Goal: Communication & Community: Answer question/provide support

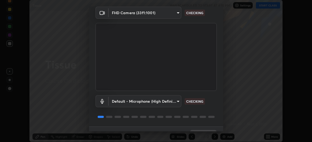
scroll to position [33, 0]
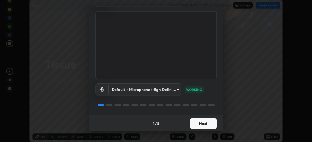
click at [204, 124] on button "Next" at bounding box center [203, 124] width 27 height 11
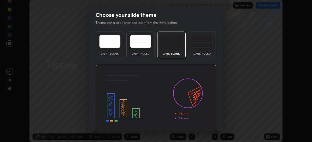
click at [205, 124] on img at bounding box center [156, 99] width 121 height 68
click at [205, 125] on img at bounding box center [156, 99] width 121 height 68
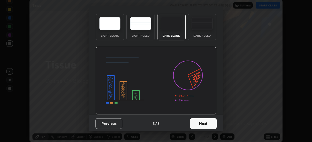
click at [205, 126] on button "Next" at bounding box center [203, 124] width 27 height 11
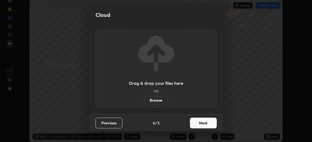
click at [206, 123] on button "Next" at bounding box center [203, 123] width 27 height 11
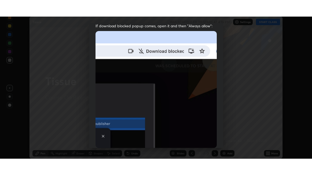
scroll to position [143, 0]
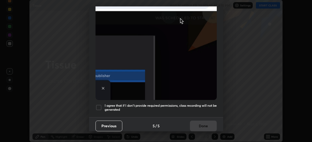
click at [99, 106] on div at bounding box center [99, 108] width 6 height 6
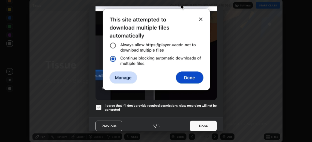
click at [203, 121] on button "Done" at bounding box center [203, 126] width 27 height 11
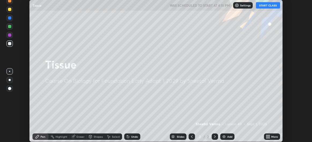
click at [265, 8] on button "START CLASS" at bounding box center [268, 5] width 24 height 6
click at [272, 138] on div "More" at bounding box center [274, 137] width 7 height 3
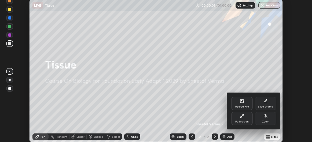
click at [245, 118] on div "Full screen" at bounding box center [241, 118] width 21 height 13
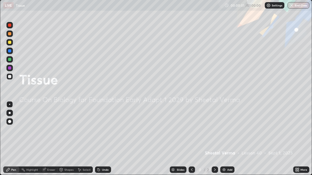
scroll to position [175, 312]
click at [229, 142] on div "Add" at bounding box center [229, 170] width 5 height 3
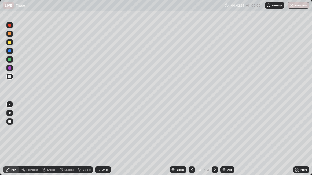
click at [12, 45] on div at bounding box center [9, 42] width 6 height 6
click at [12, 77] on div at bounding box center [9, 77] width 6 height 6
click at [8, 142] on icon at bounding box center [7, 170] width 3 height 3
click at [10, 45] on div at bounding box center [9, 42] width 6 height 6
click at [10, 79] on div at bounding box center [9, 77] width 6 height 6
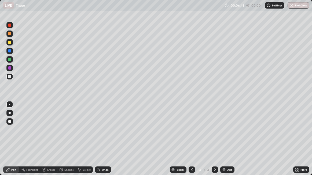
click at [11, 45] on div at bounding box center [9, 42] width 6 height 6
click at [10, 78] on div at bounding box center [9, 77] width 6 height 6
click at [224, 142] on img at bounding box center [224, 170] width 4 height 4
click at [9, 42] on div at bounding box center [9, 42] width 3 height 3
click at [9, 78] on div at bounding box center [9, 76] width 3 height 3
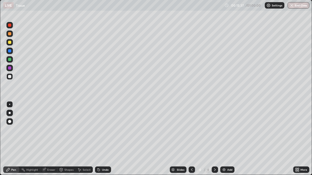
click at [9, 45] on div at bounding box center [9, 42] width 6 height 6
click at [10, 75] on div at bounding box center [9, 76] width 3 height 3
click at [10, 76] on div at bounding box center [9, 76] width 3 height 3
click at [229, 142] on div "Add" at bounding box center [229, 170] width 5 height 3
click at [10, 69] on div at bounding box center [9, 68] width 3 height 3
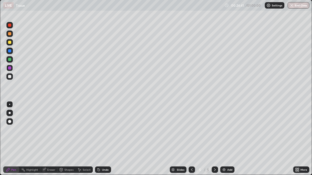
click at [194, 142] on div at bounding box center [192, 170] width 6 height 6
click at [9, 77] on div at bounding box center [9, 76] width 3 height 3
click at [12, 68] on div at bounding box center [9, 68] width 6 height 6
click at [301, 142] on div "More" at bounding box center [304, 170] width 7 height 3
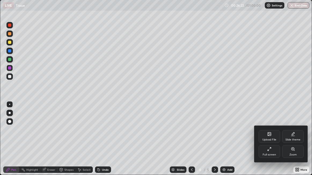
click at [241, 133] on div at bounding box center [156, 87] width 312 height 175
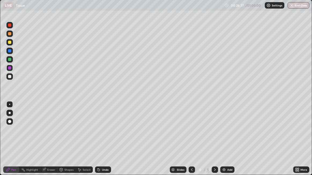
click at [214, 142] on icon at bounding box center [215, 170] width 4 height 4
click at [52, 142] on div "Eraser" at bounding box center [51, 170] width 8 height 3
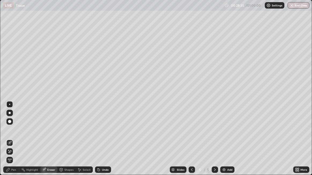
click at [9, 142] on span "Erase all" at bounding box center [10, 160] width 6 height 3
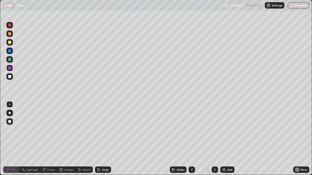
click at [10, 78] on div at bounding box center [9, 76] width 3 height 3
click at [10, 70] on div at bounding box center [9, 68] width 6 height 6
click at [11, 77] on div at bounding box center [9, 76] width 3 height 3
click at [193, 142] on icon at bounding box center [192, 170] width 4 height 4
click at [221, 142] on div "Add" at bounding box center [227, 170] width 14 height 6
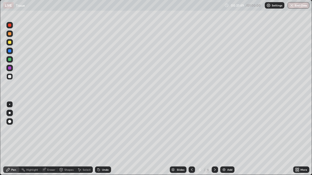
click at [221, 142] on div "Add" at bounding box center [227, 170] width 14 height 6
click at [214, 142] on icon at bounding box center [215, 170] width 4 height 4
click at [228, 142] on div "Add" at bounding box center [229, 170] width 5 height 3
click at [11, 77] on div at bounding box center [9, 76] width 3 height 3
click at [12, 69] on div at bounding box center [9, 68] width 6 height 6
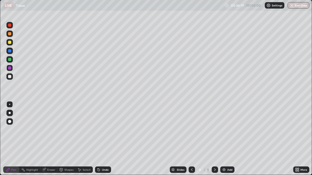
click at [191, 142] on icon at bounding box center [192, 170] width 4 height 4
click at [192, 142] on icon at bounding box center [192, 170] width 4 height 4
click at [191, 142] on icon at bounding box center [192, 170] width 4 height 4
click at [214, 142] on icon at bounding box center [215, 170] width 4 height 4
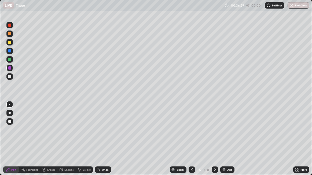
click at [217, 142] on div at bounding box center [215, 170] width 6 height 6
click at [215, 142] on icon at bounding box center [215, 170] width 4 height 4
click at [197, 142] on div "8" at bounding box center [199, 170] width 5 height 3
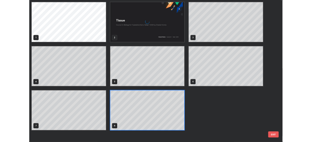
scroll to position [173, 309]
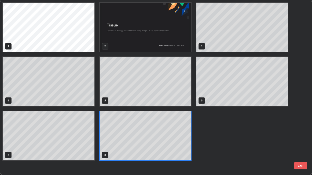
click at [194, 142] on div "1 2 3 4 5 6 7 8" at bounding box center [151, 87] width 302 height 175
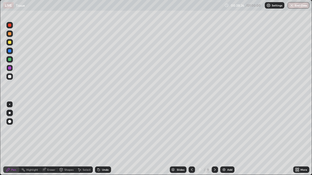
click at [191, 142] on icon at bounding box center [192, 170] width 4 height 4
click at [301, 142] on div "More" at bounding box center [304, 170] width 7 height 3
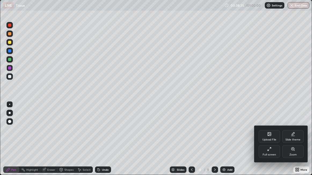
click at [275, 142] on div "Full screen" at bounding box center [269, 151] width 21 height 13
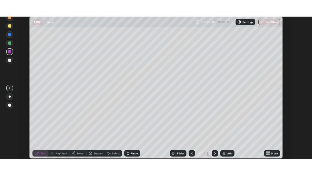
scroll to position [26691, 26521]
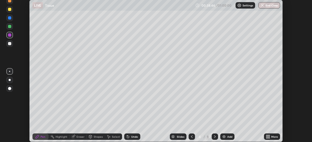
click at [271, 138] on div "More" at bounding box center [274, 137] width 7 height 3
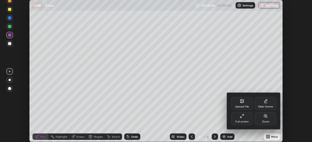
click at [245, 119] on div "Full screen" at bounding box center [241, 118] width 21 height 13
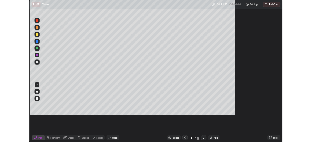
scroll to position [175, 312]
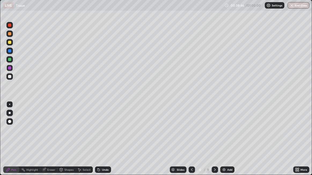
click at [298, 142] on icon at bounding box center [298, 170] width 1 height 1
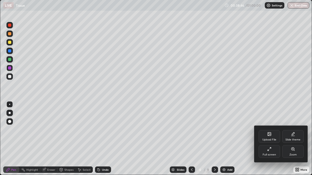
click at [272, 142] on div "Full screen" at bounding box center [269, 151] width 21 height 13
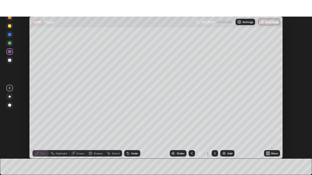
scroll to position [26691, 26521]
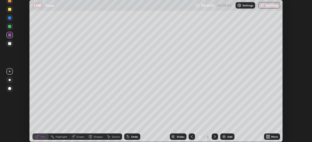
click at [270, 136] on icon at bounding box center [268, 136] width 1 height 1
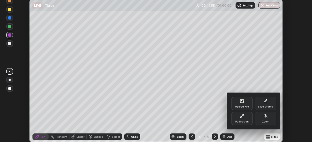
click at [246, 118] on div "Full screen" at bounding box center [241, 118] width 21 height 13
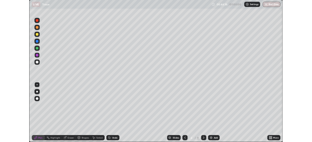
scroll to position [175, 312]
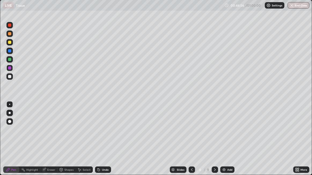
click at [227, 142] on div "Add" at bounding box center [227, 170] width 14 height 6
click at [10, 76] on div at bounding box center [9, 76] width 3 height 3
click at [214, 142] on icon at bounding box center [215, 170] width 4 height 4
click at [10, 42] on div at bounding box center [9, 42] width 3 height 3
click at [10, 77] on div at bounding box center [9, 76] width 3 height 3
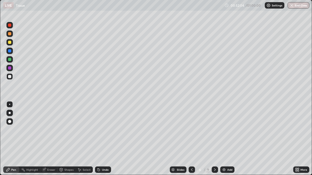
click at [11, 26] on div at bounding box center [9, 25] width 6 height 6
click at [11, 79] on div at bounding box center [9, 77] width 6 height 6
click at [105, 142] on div "Undo" at bounding box center [105, 170] width 7 height 3
click at [109, 142] on div "Undo" at bounding box center [103, 170] width 16 height 6
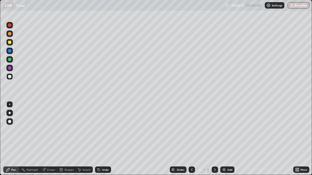
click at [106, 142] on div "Undo" at bounding box center [105, 170] width 7 height 3
click at [11, 27] on div at bounding box center [9, 25] width 6 height 6
click at [11, 76] on div at bounding box center [9, 76] width 3 height 3
click at [9, 44] on div at bounding box center [9, 42] width 3 height 3
click at [12, 78] on div at bounding box center [9, 77] width 6 height 6
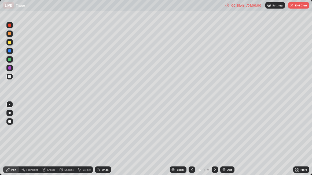
click at [9, 45] on div at bounding box center [9, 42] width 6 height 6
click at [10, 76] on div at bounding box center [9, 76] width 3 height 3
click at [10, 60] on div at bounding box center [9, 59] width 3 height 3
click at [11, 24] on div at bounding box center [9, 25] width 6 height 6
click at [300, 6] on button "End Class" at bounding box center [298, 5] width 21 height 6
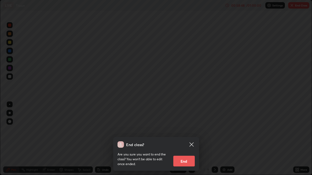
click at [186, 142] on button "End" at bounding box center [183, 161] width 21 height 11
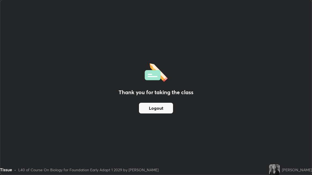
click at [12, 142] on div "Tissue • L40 of Course On Biology for Foundation Early Adapt 1 2029 by [PERSON_…" at bounding box center [133, 170] width 267 height 11
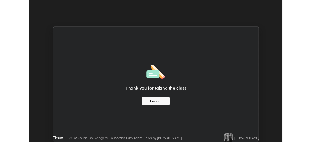
scroll to position [26691, 26521]
